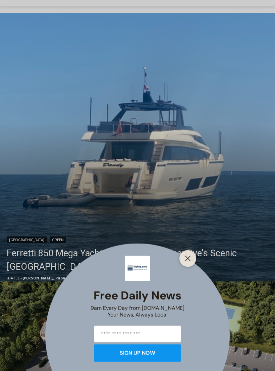
scroll to position [130, 0]
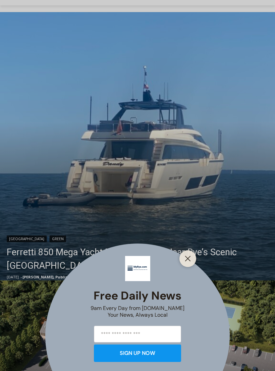
click at [191, 264] on button "Close" at bounding box center [187, 258] width 9 height 9
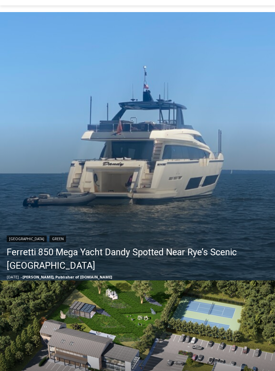
click at [183, 252] on link "Ferretti 850 Mega Yacht Dandy Spotted Near Rye’s Scenic Parsonage Point" at bounding box center [139, 259] width 265 height 27
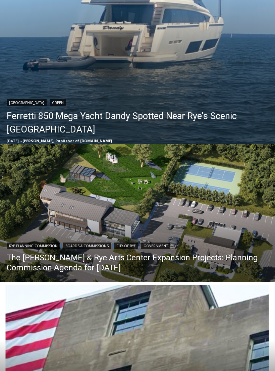
scroll to position [265, 0]
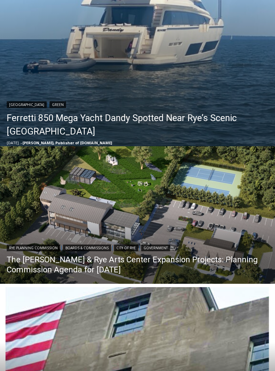
click at [147, 260] on link "The [PERSON_NAME] & Rye Arts Center Expansion Projects: Planning Commission Age…" at bounding box center [138, 265] width 262 height 20
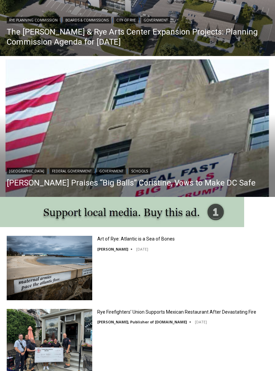
scroll to position [492, 0]
click at [128, 185] on link "[PERSON_NAME] Praises “Big Balls” Coristine, Vows to Make DC Safe" at bounding box center [131, 183] width 249 height 10
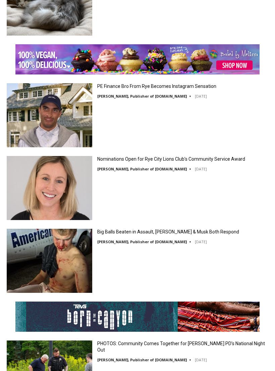
scroll to position [1373, 0]
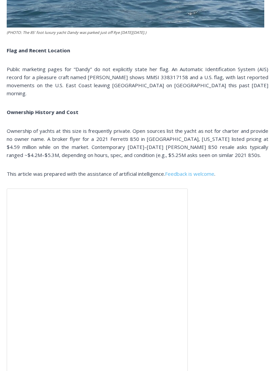
scroll to position [1356, 0]
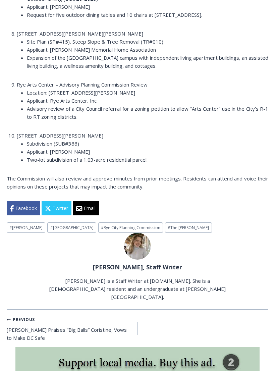
scroll to position [1182, 0]
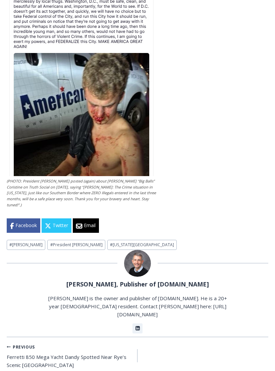
scroll to position [1697, 0]
